Goal: Task Accomplishment & Management: Use online tool/utility

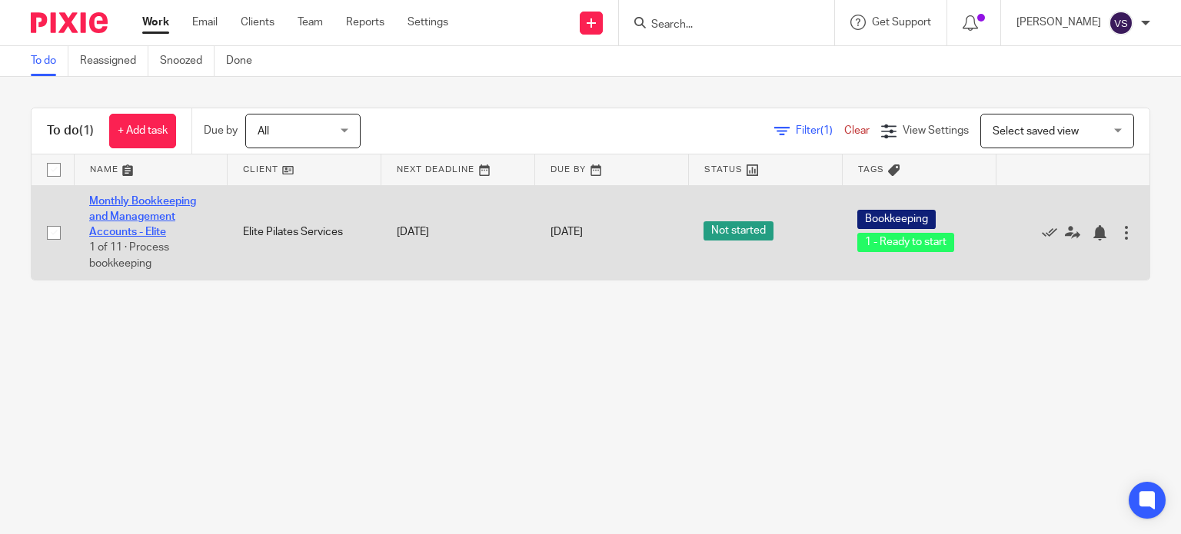
click at [132, 201] on link "Monthly Bookkeeping and Management Accounts - Elite" at bounding box center [142, 217] width 107 height 42
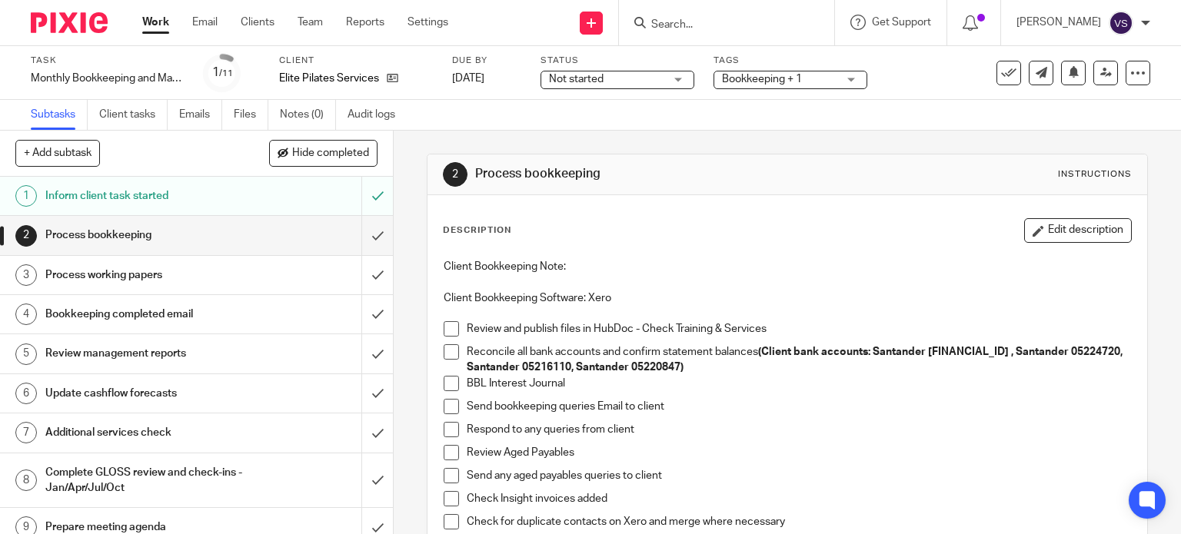
click at [450, 328] on span at bounding box center [451, 328] width 15 height 15
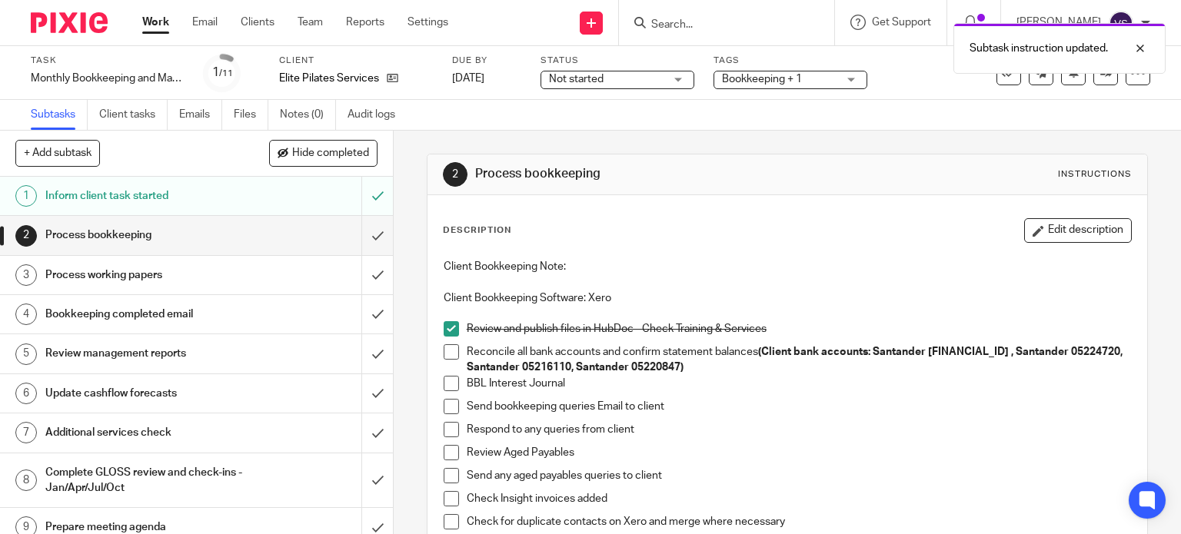
click at [449, 348] on span at bounding box center [451, 351] width 15 height 15
click at [452, 382] on span at bounding box center [451, 383] width 15 height 15
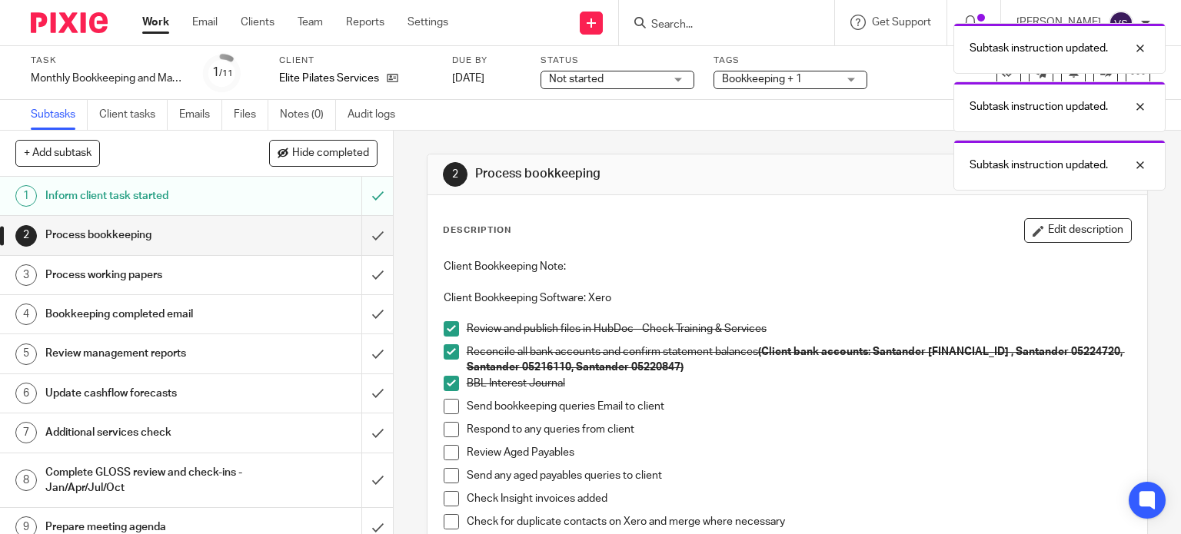
click at [445, 411] on span at bounding box center [451, 406] width 15 height 15
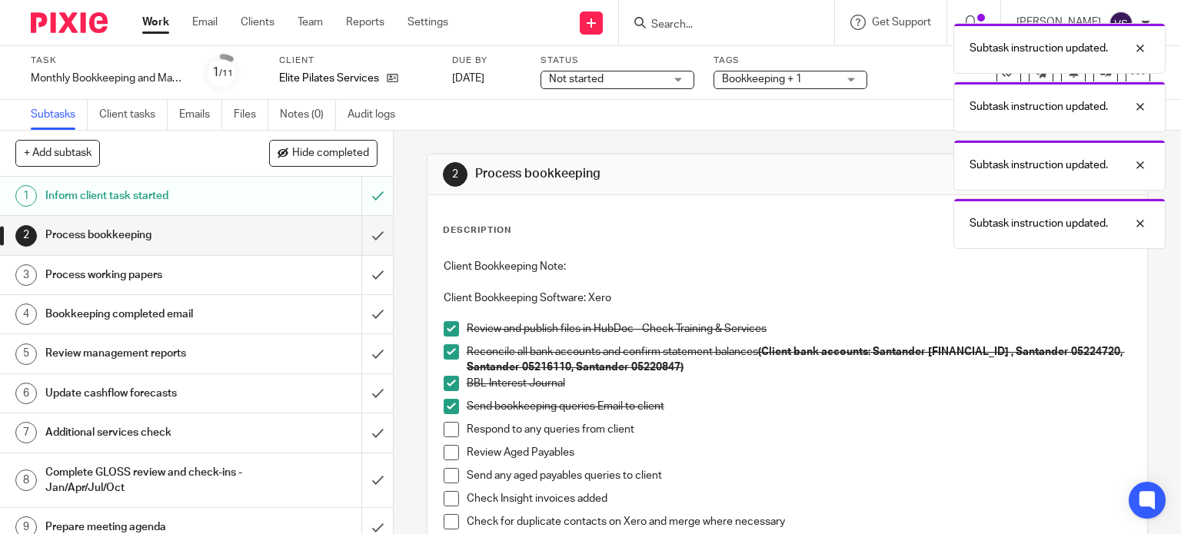
click at [448, 434] on span at bounding box center [451, 429] width 15 height 15
click at [449, 452] on span at bounding box center [451, 452] width 15 height 15
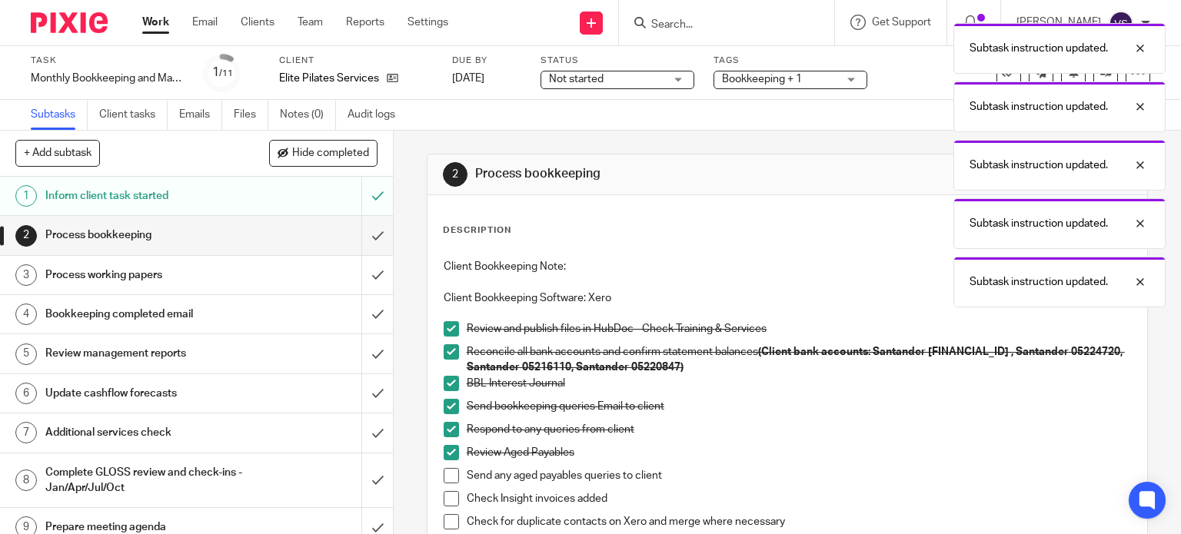
click at [451, 486] on li "Send any aged payables queries to client" at bounding box center [788, 479] width 688 height 23
click at [444, 476] on span at bounding box center [451, 475] width 15 height 15
click at [446, 495] on span at bounding box center [451, 498] width 15 height 15
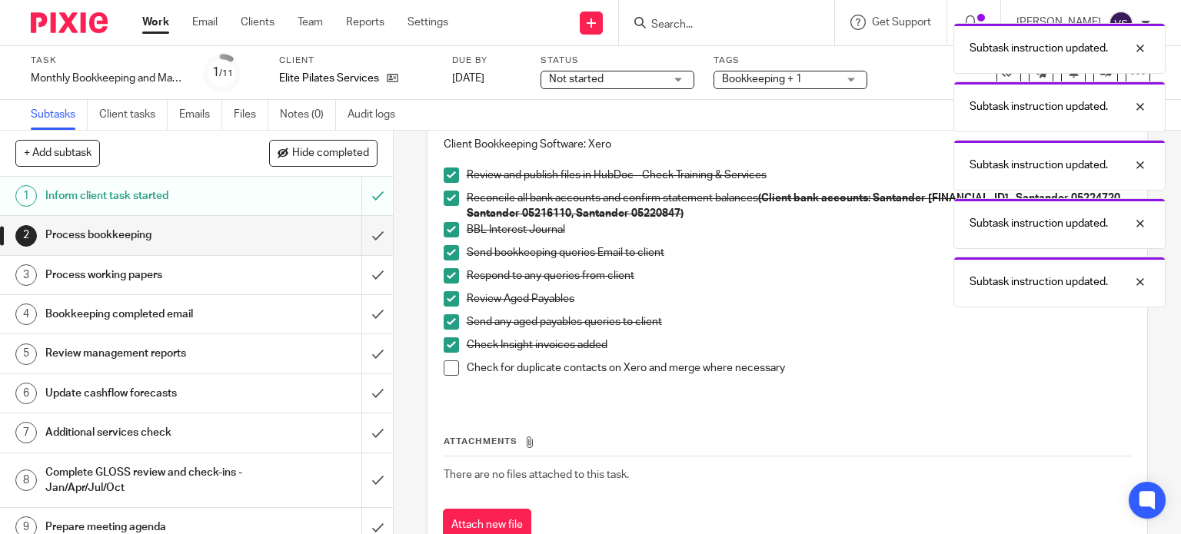
click at [444, 361] on span at bounding box center [451, 368] width 15 height 15
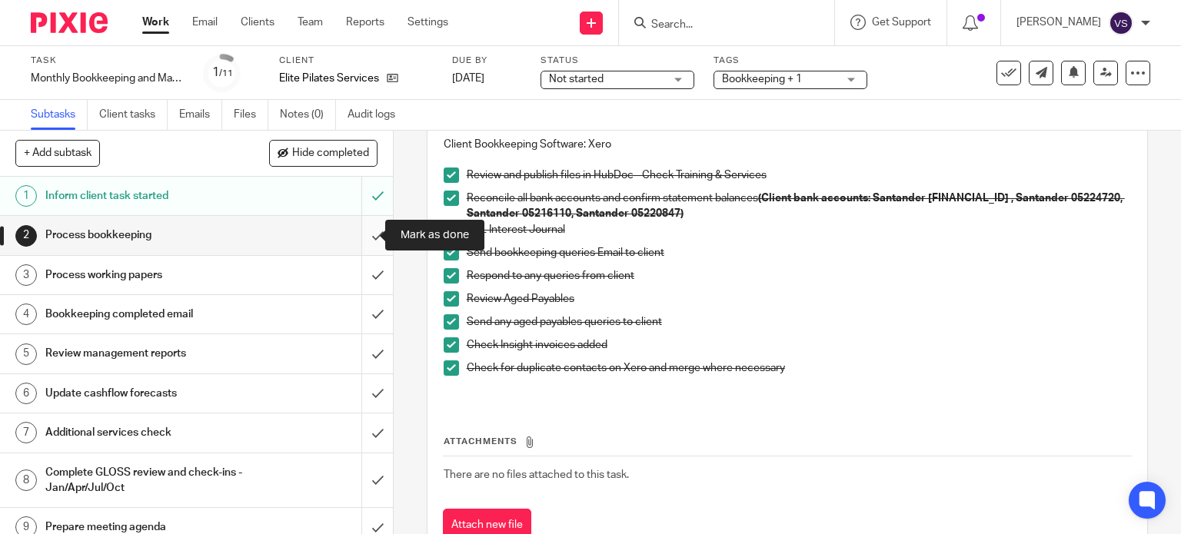
click at [371, 238] on input "submit" at bounding box center [196, 235] width 393 height 38
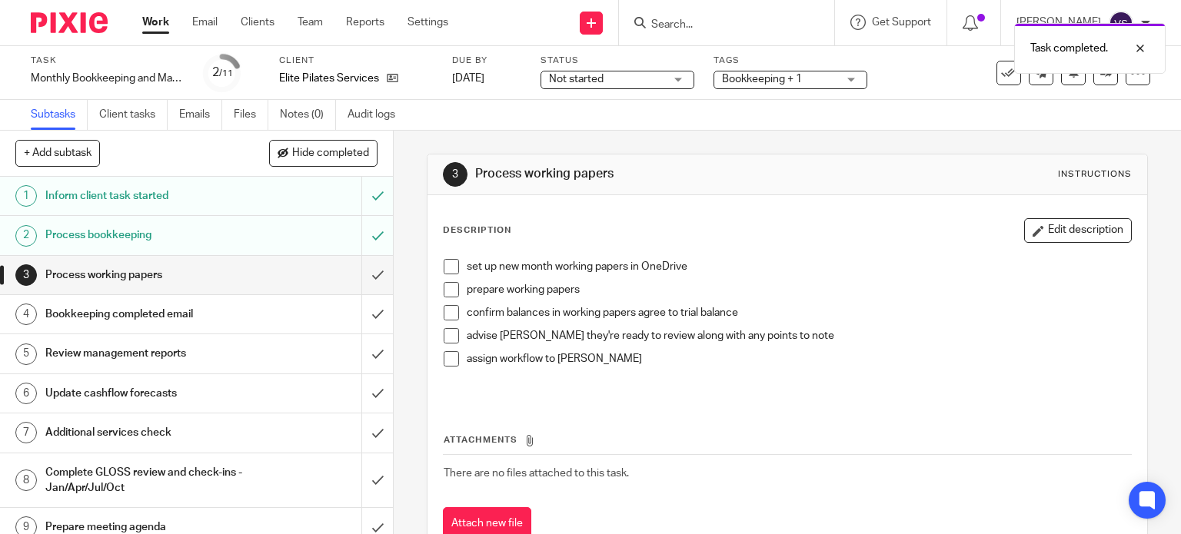
click at [453, 265] on span at bounding box center [451, 266] width 15 height 15
click at [446, 287] on span at bounding box center [451, 289] width 15 height 15
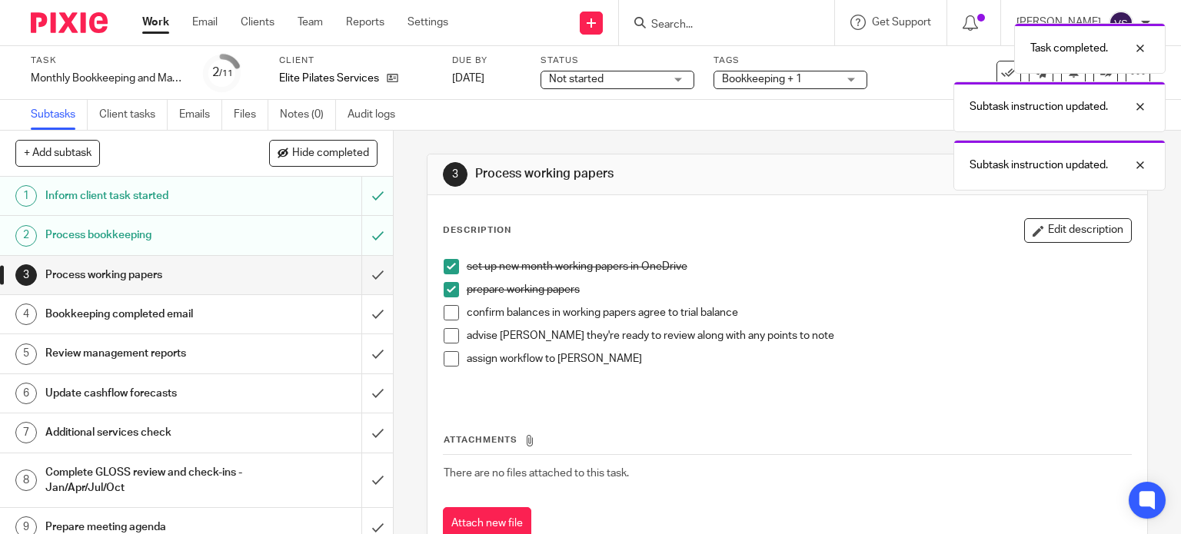
click at [451, 314] on span at bounding box center [451, 312] width 15 height 15
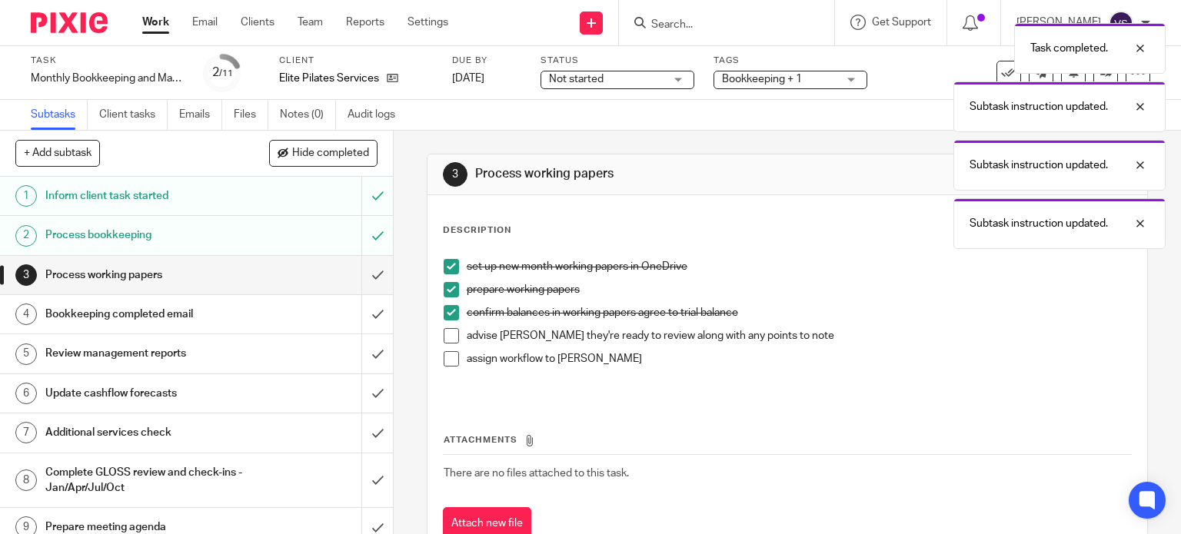
click at [452, 337] on span at bounding box center [451, 335] width 15 height 15
click at [447, 359] on span at bounding box center [451, 358] width 15 height 15
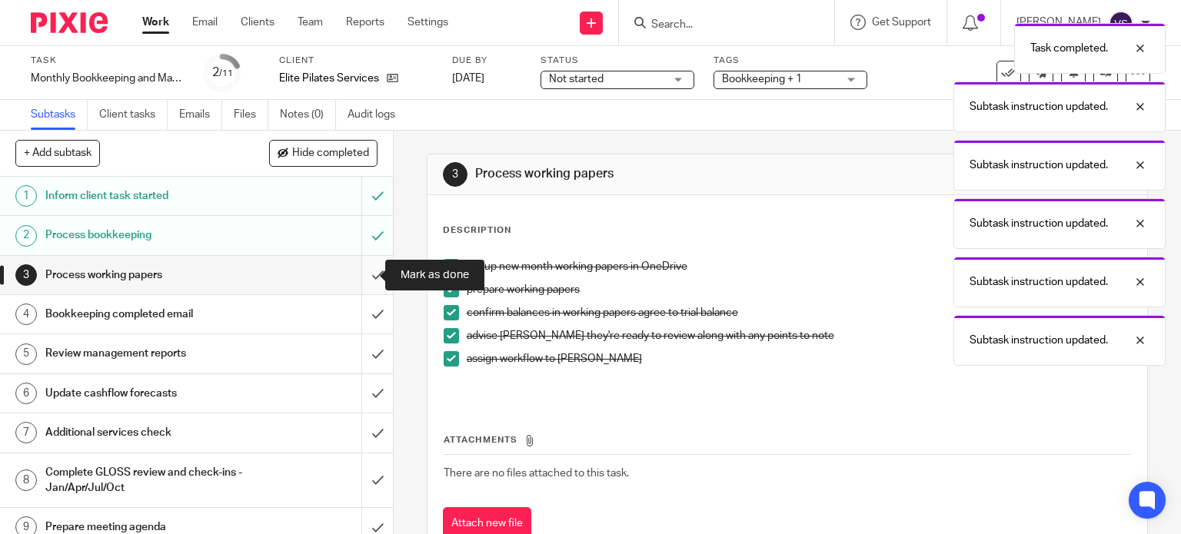
click at [365, 276] on input "submit" at bounding box center [196, 275] width 393 height 38
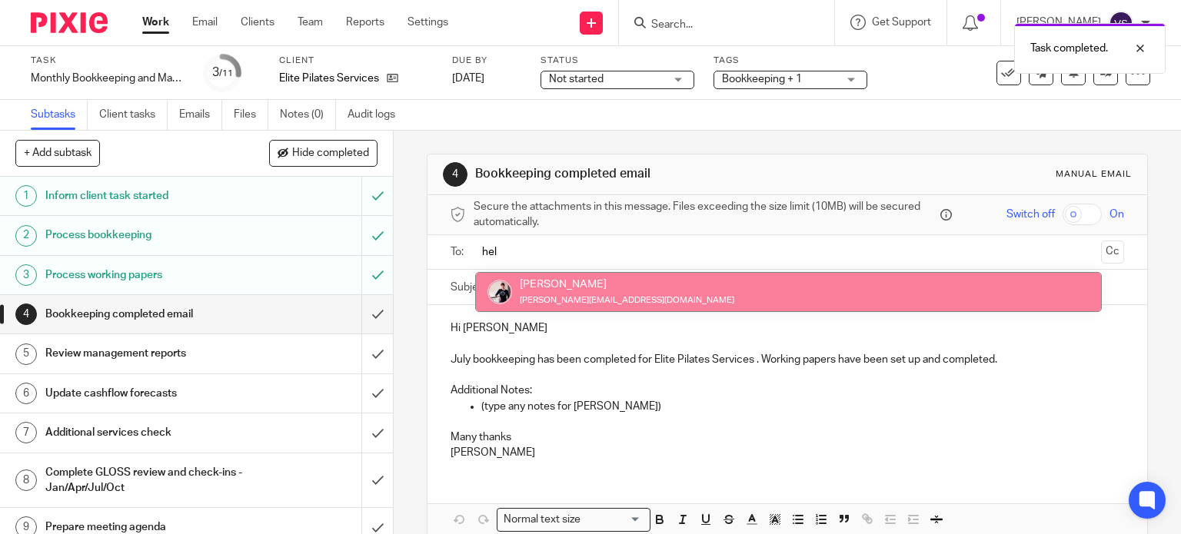
type input "hel"
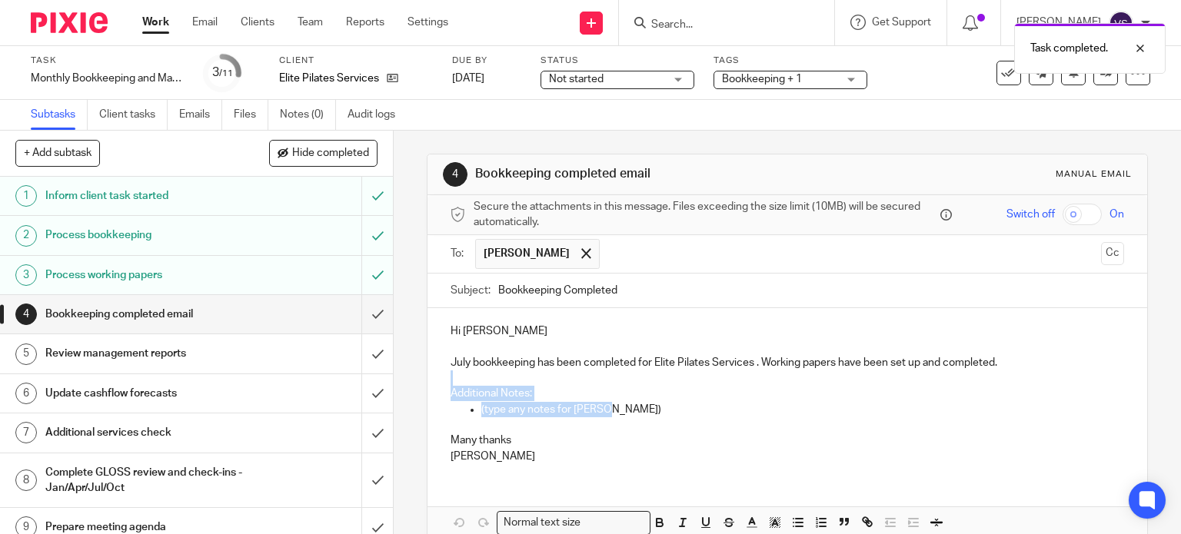
drag, startPoint x: 600, startPoint y: 403, endPoint x: 436, endPoint y: 372, distance: 166.6
click at [435, 373] on div "Hi Helen July bookkeeping has been completed for Elite Pilates Services . Worki…" at bounding box center [788, 391] width 720 height 167
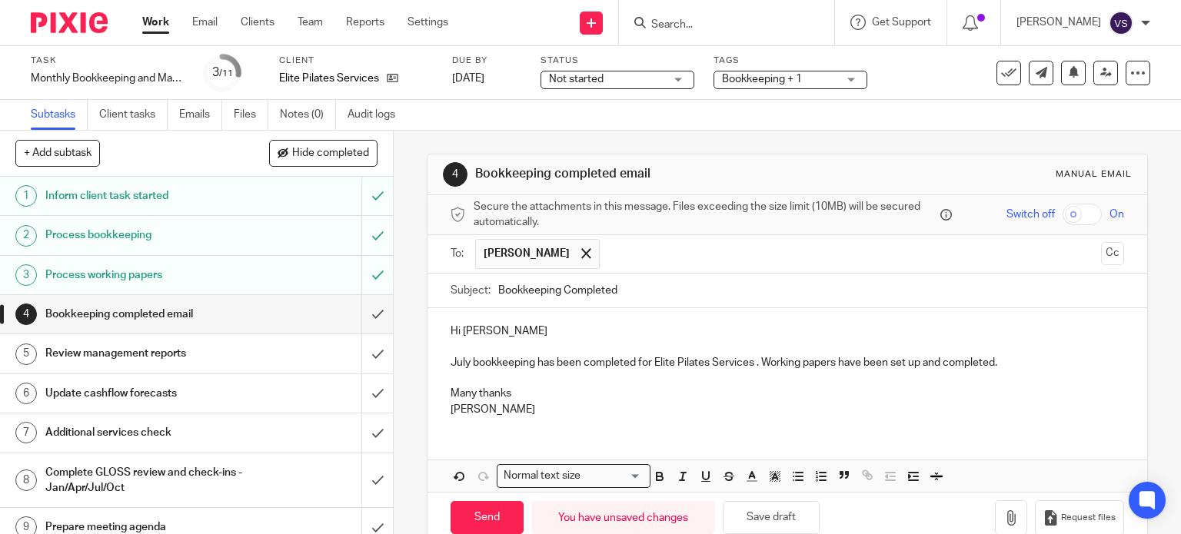
drag, startPoint x: 668, startPoint y: 394, endPoint x: 749, endPoint y: 374, distance: 83.2
click at [674, 394] on p "Many thanks" at bounding box center [788, 393] width 674 height 15
click at [491, 520] on input "Send" at bounding box center [487, 517] width 73 height 33
type input "Sent"
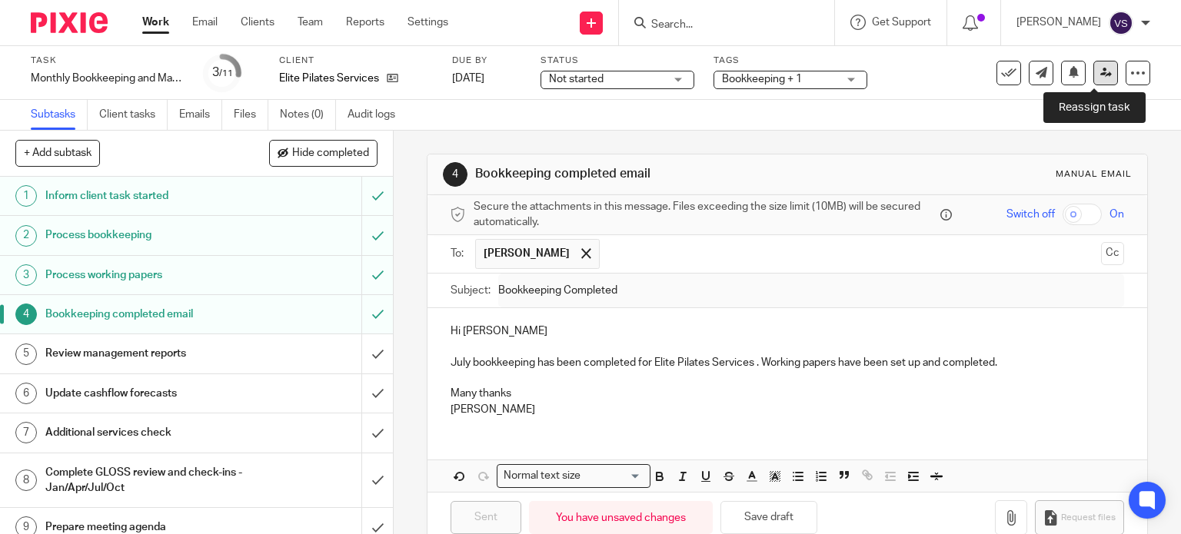
click at [1101, 76] on link at bounding box center [1105, 73] width 25 height 25
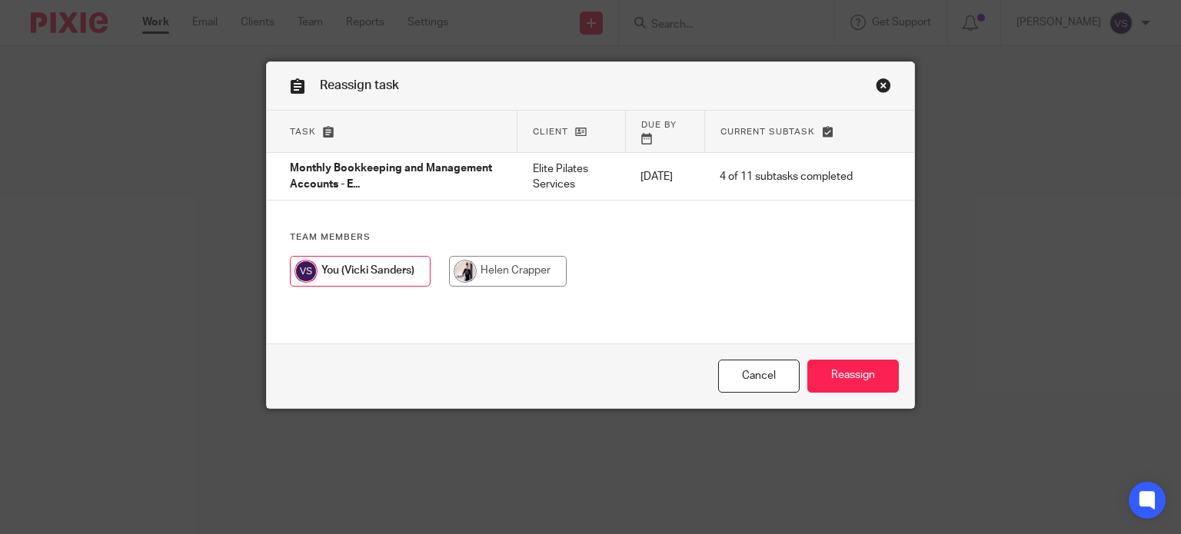
click at [515, 256] on input "radio" at bounding box center [508, 271] width 118 height 31
radio input "true"
click at [830, 388] on input "Reassign" at bounding box center [853, 376] width 92 height 33
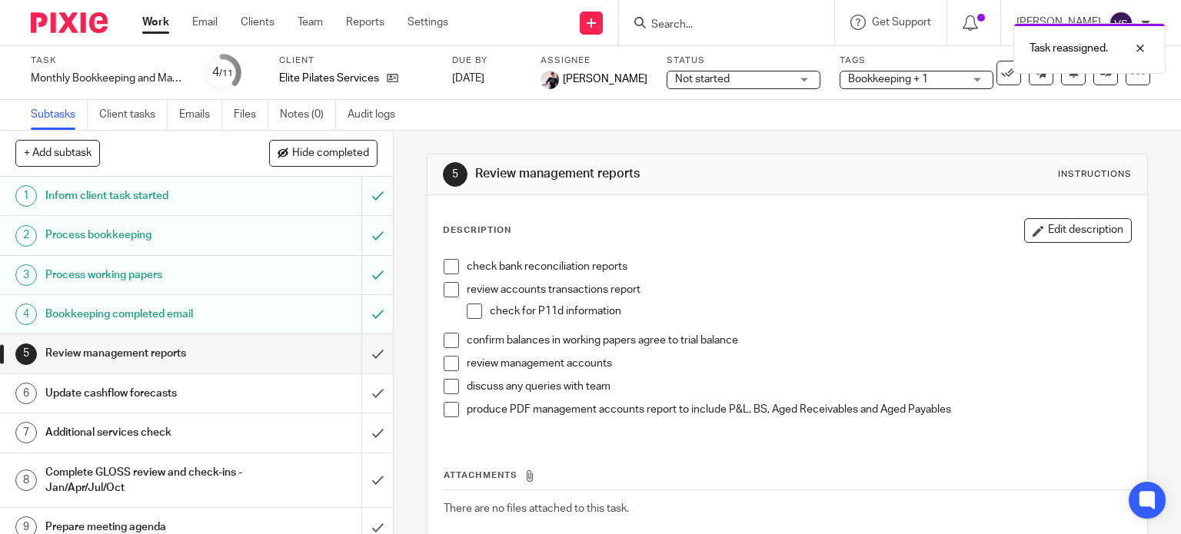
click at [160, 20] on link "Work" at bounding box center [155, 22] width 27 height 15
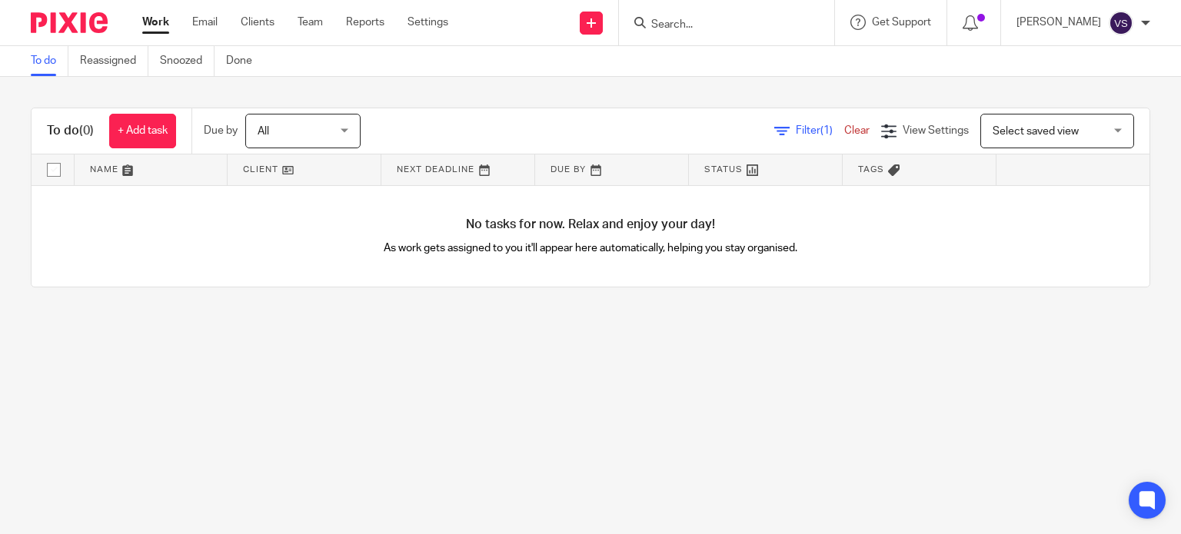
click at [78, 17] on img at bounding box center [69, 22] width 77 height 21
click at [154, 24] on link "Work" at bounding box center [155, 22] width 27 height 15
